Goal: Transaction & Acquisition: Purchase product/service

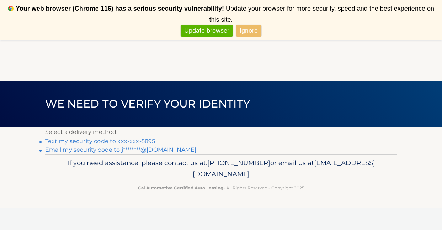
click at [148, 141] on link "Text my security code to xxx-xxx-5895" at bounding box center [100, 141] width 110 height 7
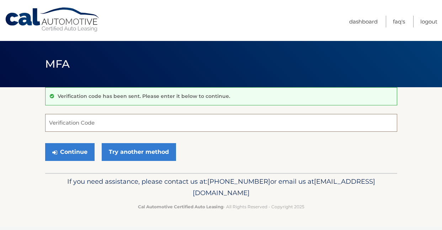
click at [140, 127] on input "Verification Code" at bounding box center [221, 123] width 352 height 18
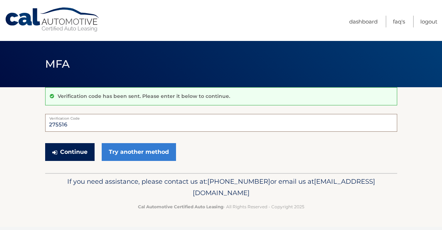
type input "275516"
click at [79, 152] on button "Continue" at bounding box center [69, 152] width 49 height 18
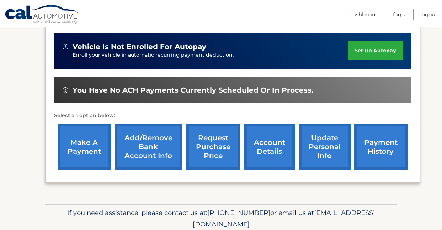
scroll to position [183, 0]
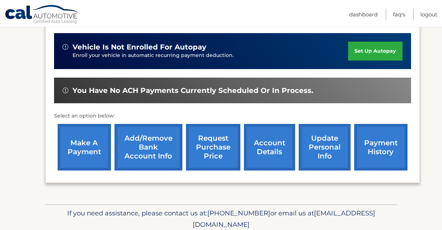
click at [95, 142] on link "make a payment" at bounding box center [84, 147] width 53 height 47
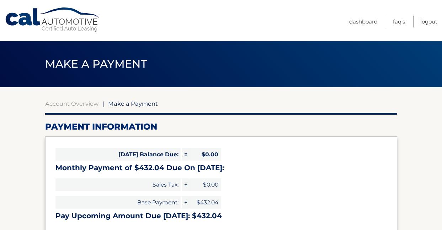
select select "MmIyOGI5MDUtMmVmZC00MWI2LWI1Y2MtOGE4ZGU3ODQxYTFj"
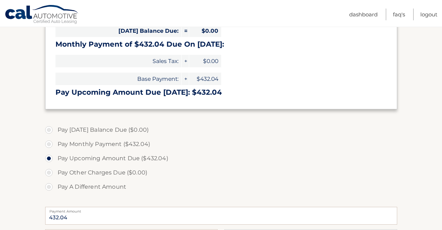
scroll to position [124, 0]
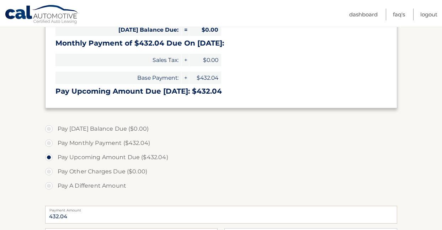
click at [50, 143] on label "Pay Monthly Payment ($432.04)" at bounding box center [221, 143] width 352 height 14
click at [50, 143] on input "Pay Monthly Payment ($432.04)" at bounding box center [51, 141] width 7 height 11
radio input "true"
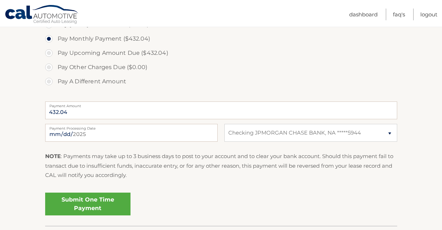
scroll to position [242, 0]
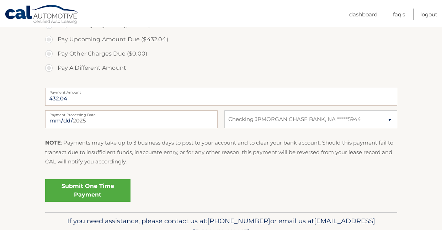
click at [86, 193] on link "Submit One Time Payment" at bounding box center [87, 190] width 85 height 23
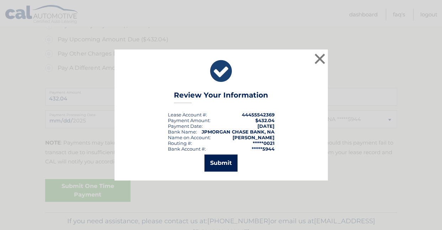
click at [220, 161] on button "Submit" at bounding box center [220, 162] width 33 height 17
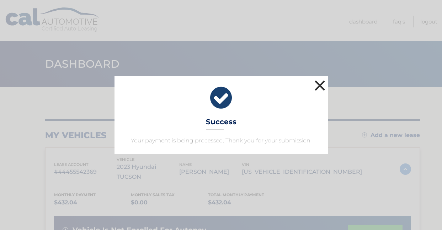
click at [321, 84] on button "×" at bounding box center [320, 85] width 14 height 14
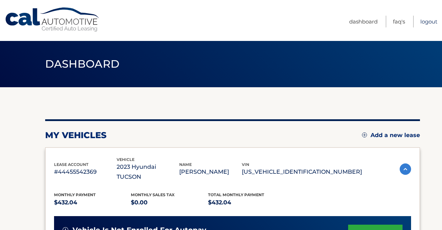
click at [430, 22] on link "Logout" at bounding box center [428, 22] width 17 height 12
